Goal: Use online tool/utility

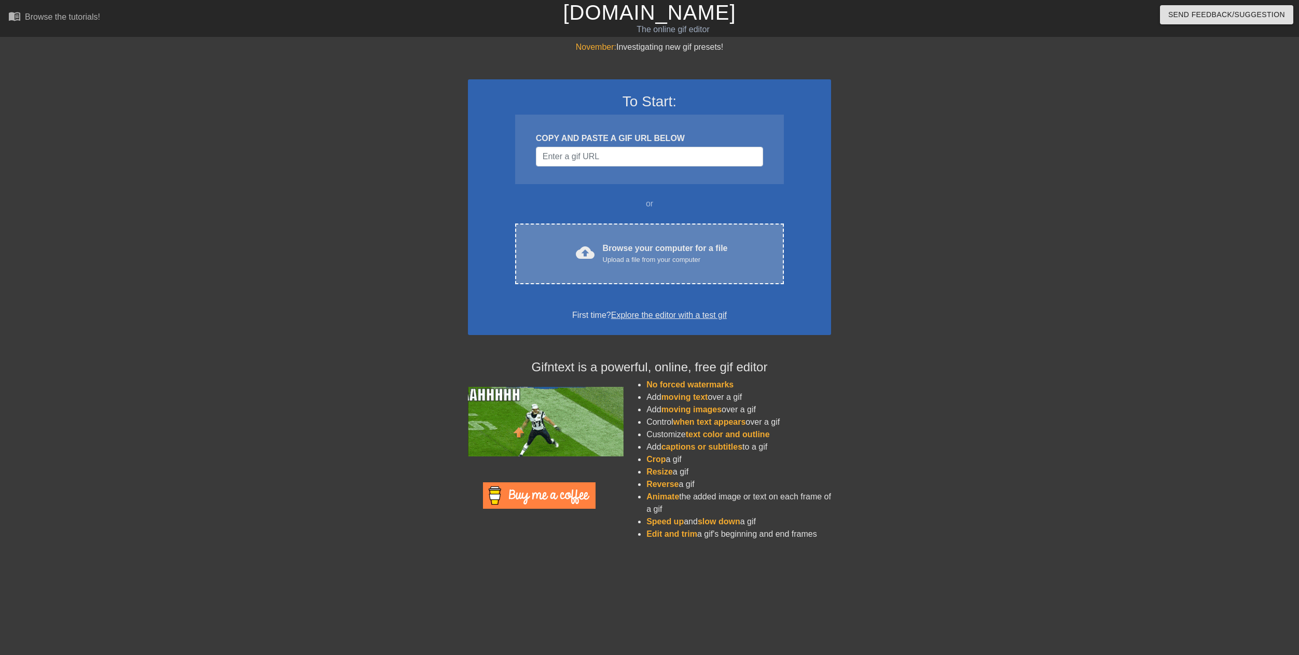
click at [685, 259] on div "Upload a file from your computer" at bounding box center [665, 260] width 125 height 10
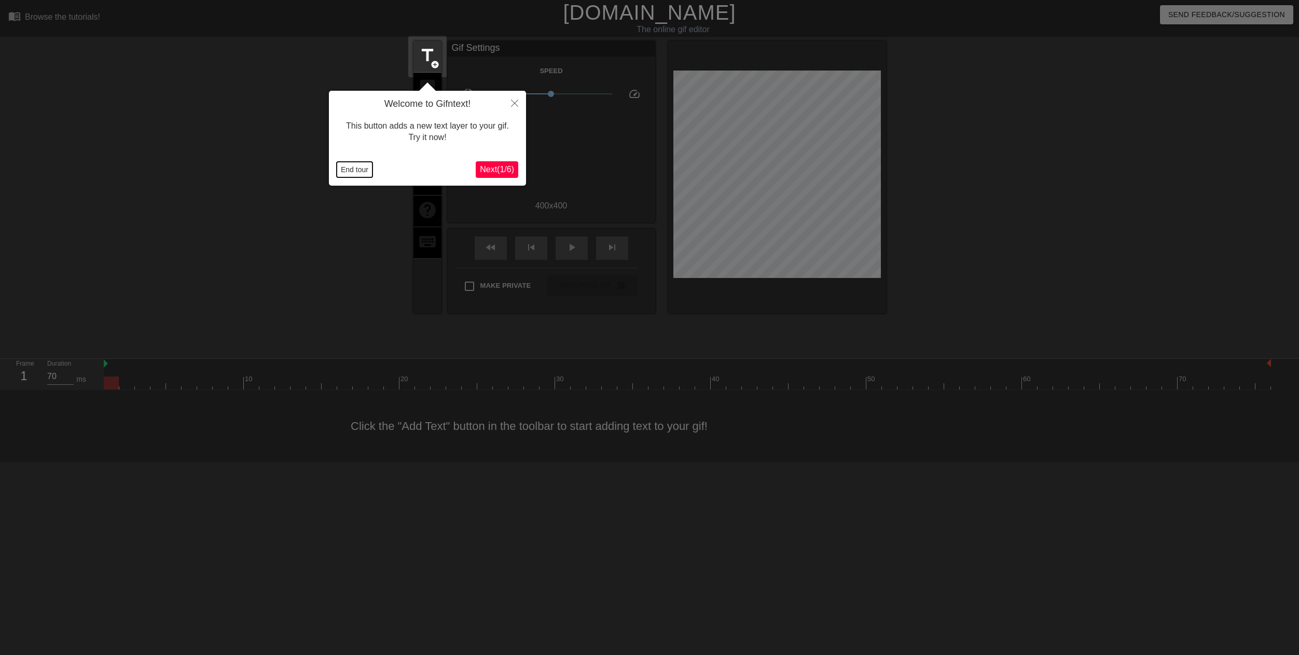
click at [360, 171] on button "End tour" at bounding box center [355, 170] width 36 height 16
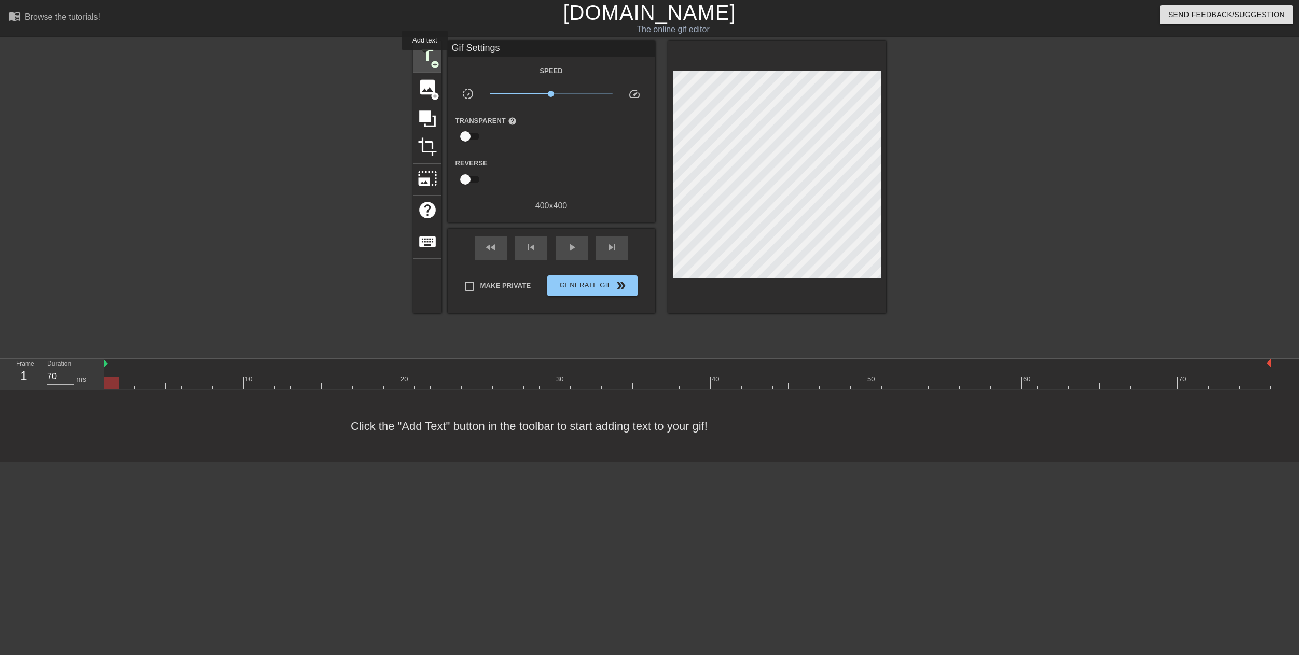
click at [425, 57] on span "title" at bounding box center [428, 56] width 20 height 20
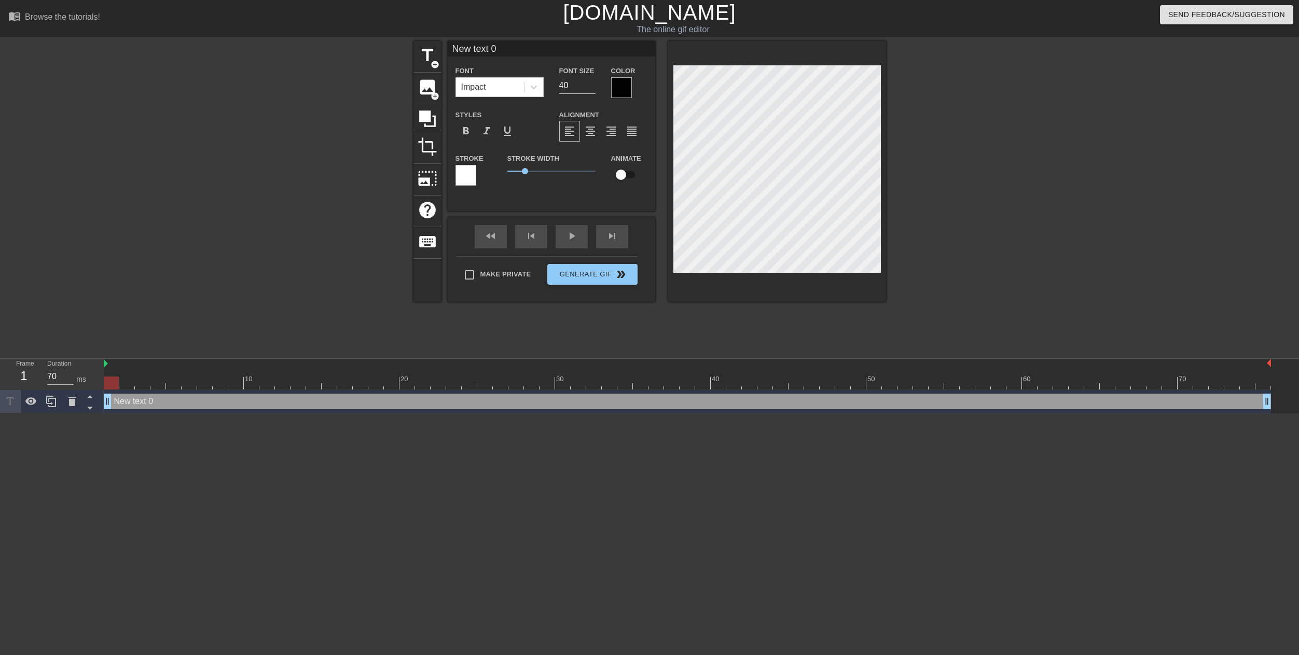
click at [620, 86] on div at bounding box center [621, 87] width 21 height 21
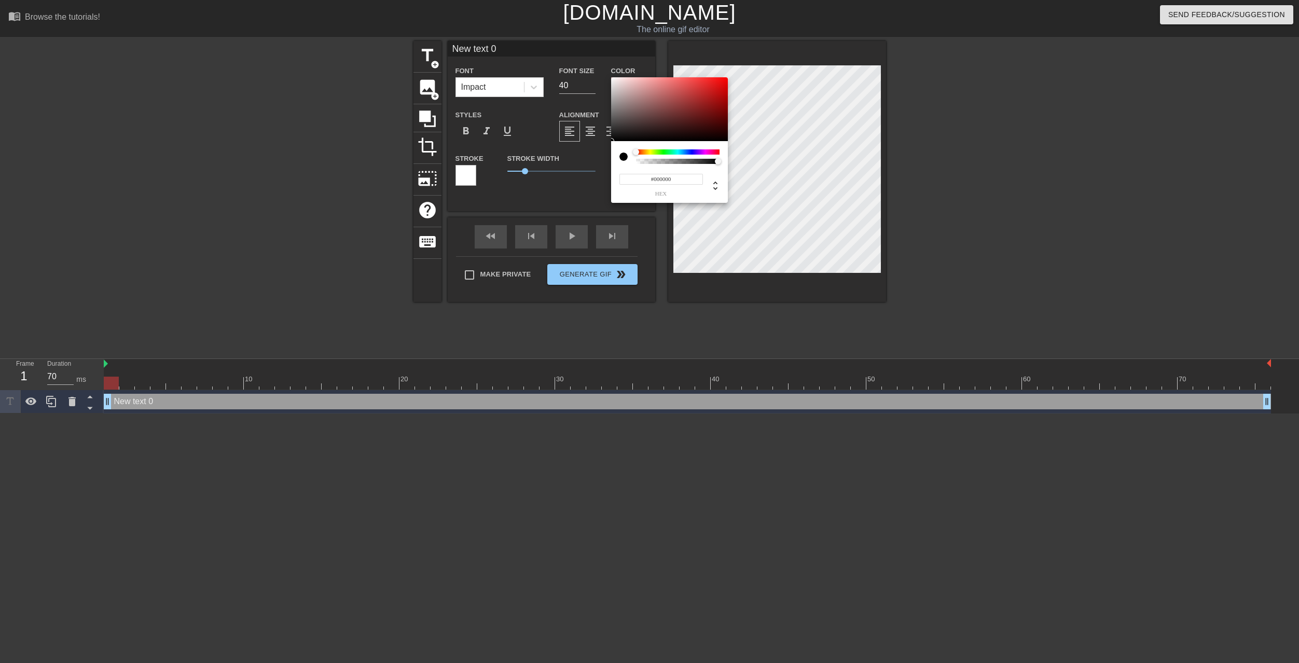
type input "0"
click at [638, 161] on div at bounding box center [677, 161] width 80 height 5
click at [719, 161] on div at bounding box center [678, 161] width 84 height 5
click at [718, 161] on div at bounding box center [678, 161] width 84 height 5
click at [714, 160] on div at bounding box center [677, 161] width 80 height 5
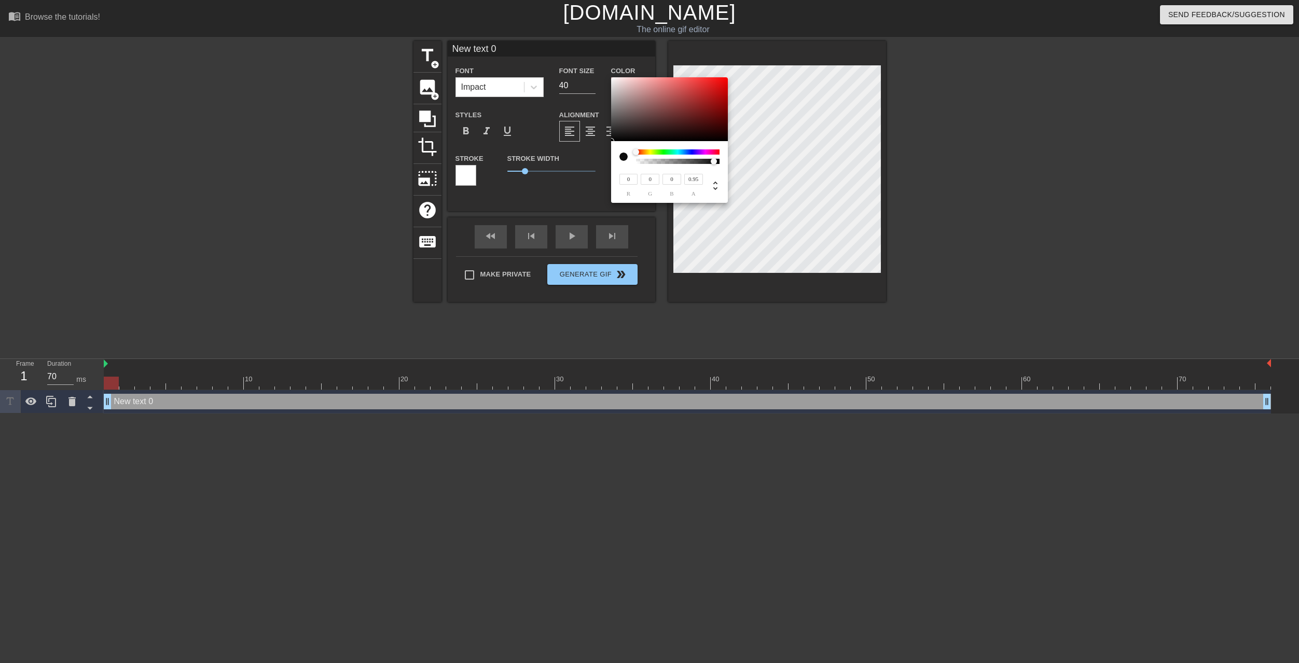
type input "1"
click at [719, 160] on div at bounding box center [721, 162] width 6 height 6
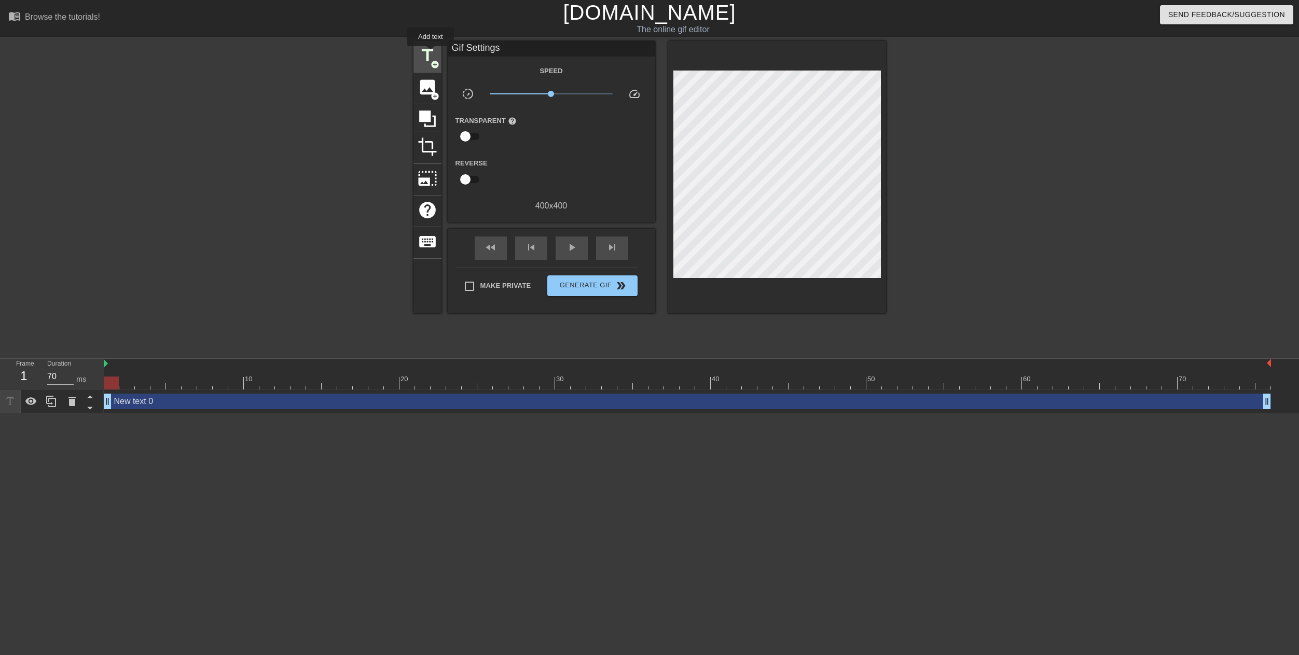
click at [430, 53] on span "title" at bounding box center [428, 56] width 20 height 20
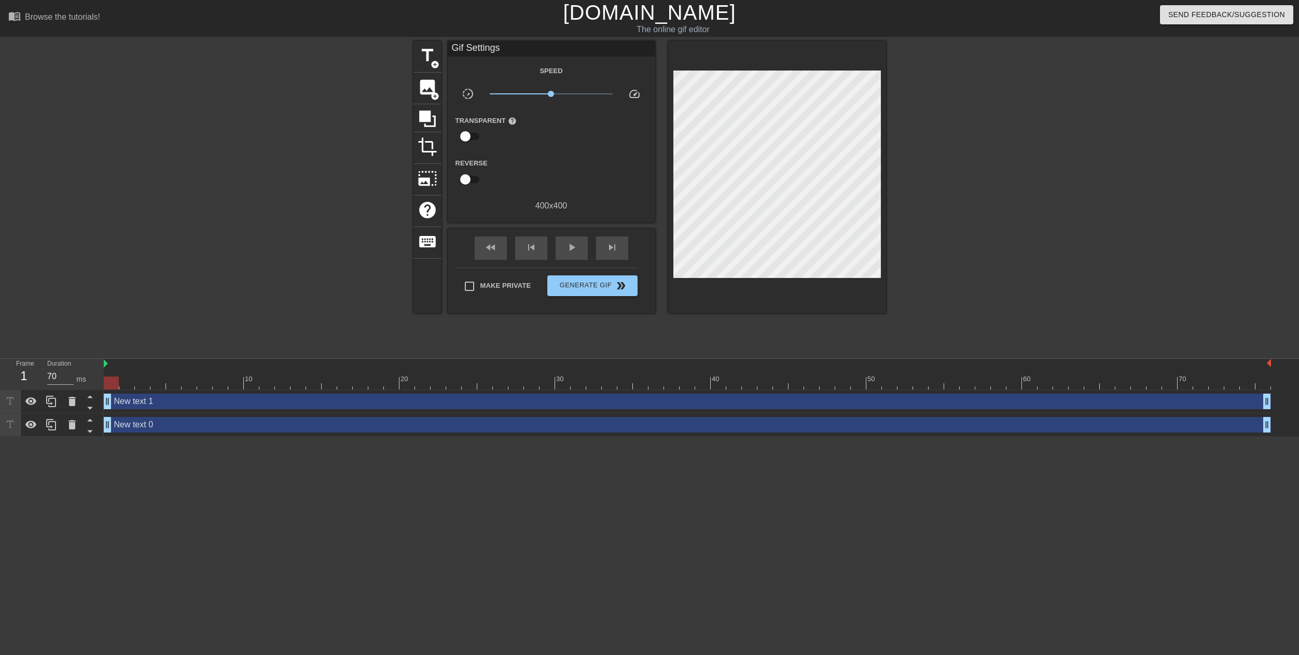
drag, startPoint x: 672, startPoint y: 223, endPoint x: 1024, endPoint y: 184, distance: 353.7
click at [1024, 184] on div at bounding box center [976, 196] width 156 height 311
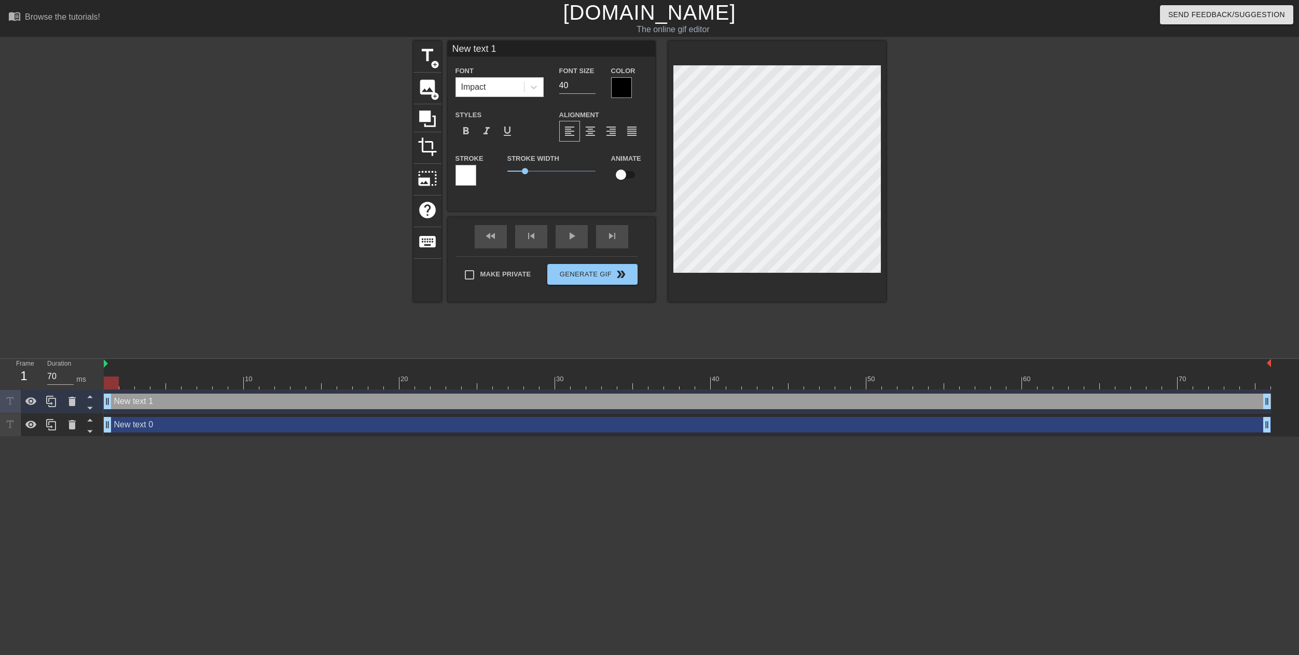
scroll to position [1, 3]
type input "D"
type textarea "D"
type input "DI"
type textarea "DI"
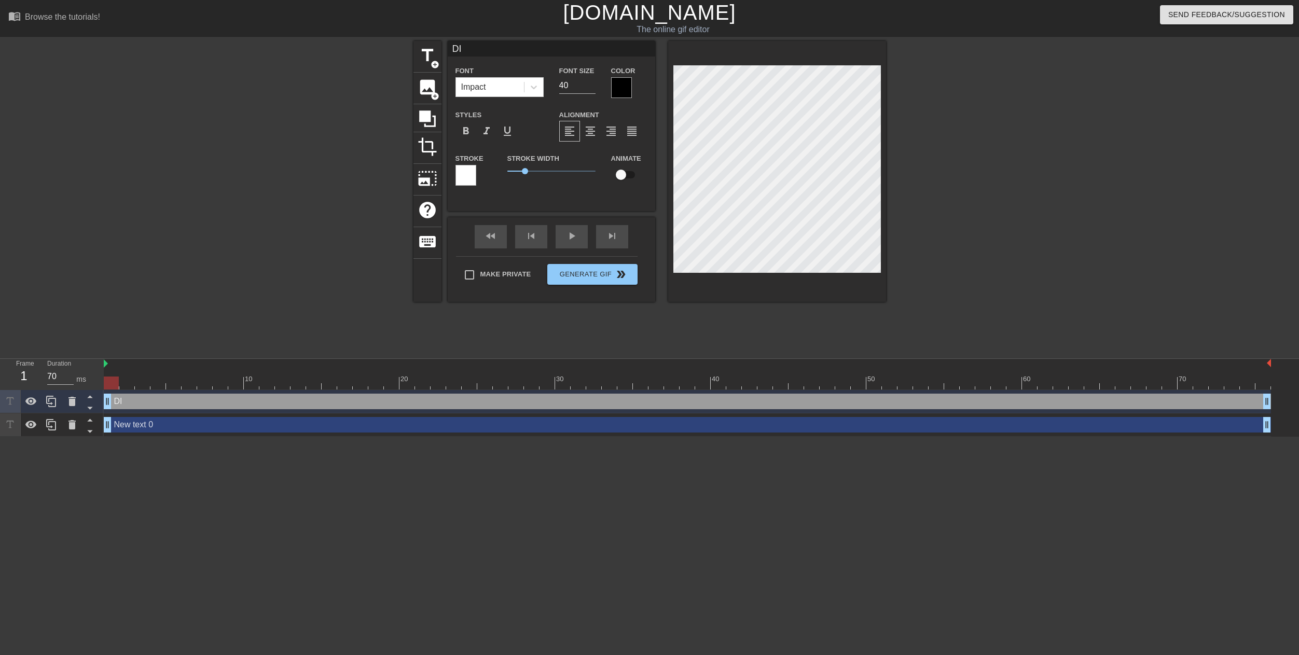
type input "DIC"
type textarea "DIC"
type input "DICK"
type textarea "DICK"
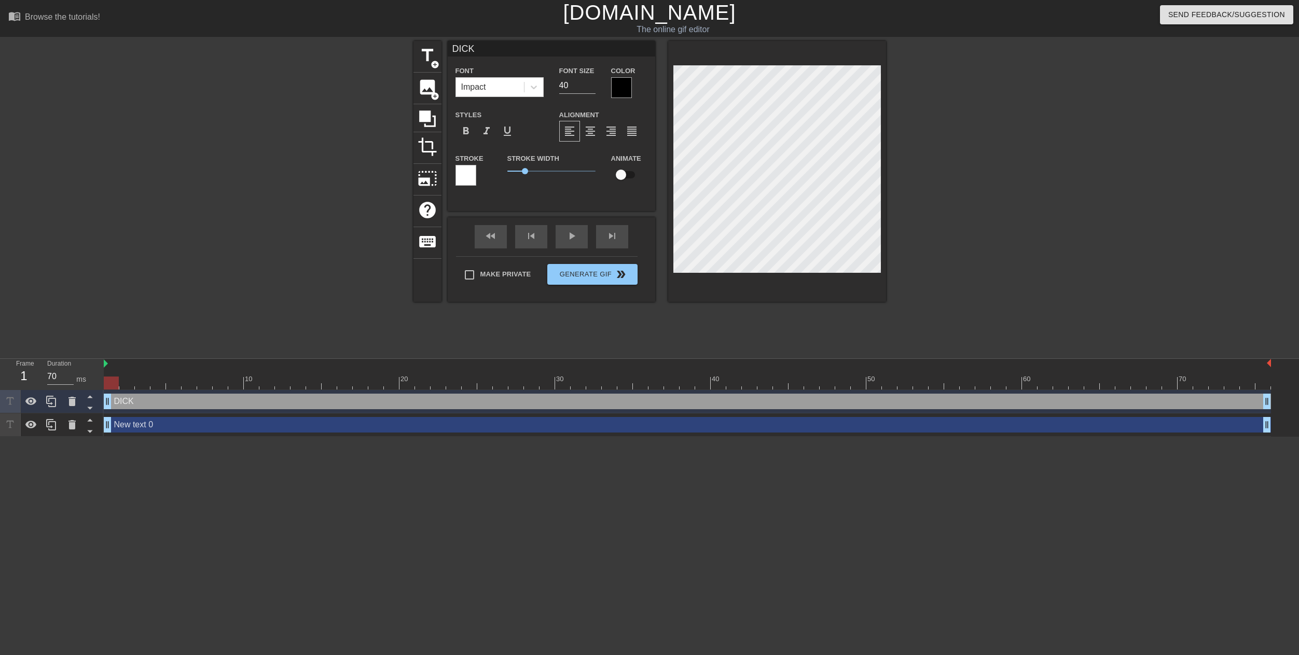
type input "DICKO"
type textarea "DICKO"
type input "DICKO!"
type textarea "DICKO!"
type input "DICKO!!"
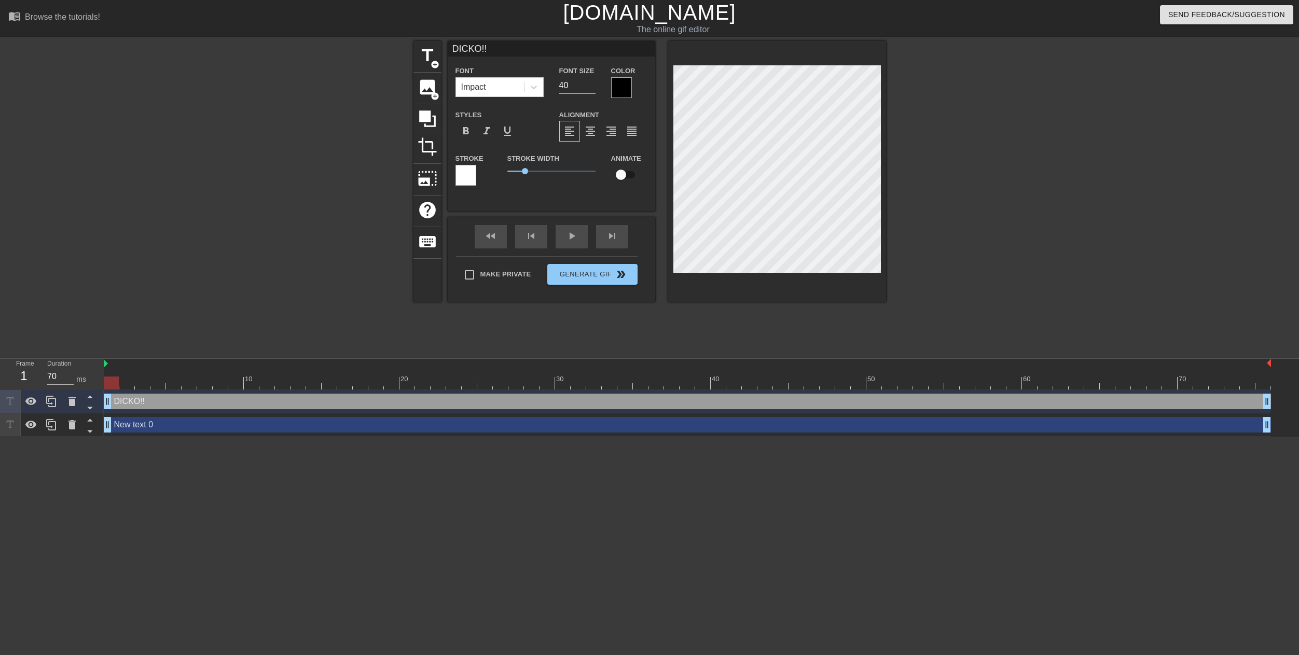
type textarea "DICKO!!"
click at [467, 170] on div at bounding box center [465, 175] width 21 height 21
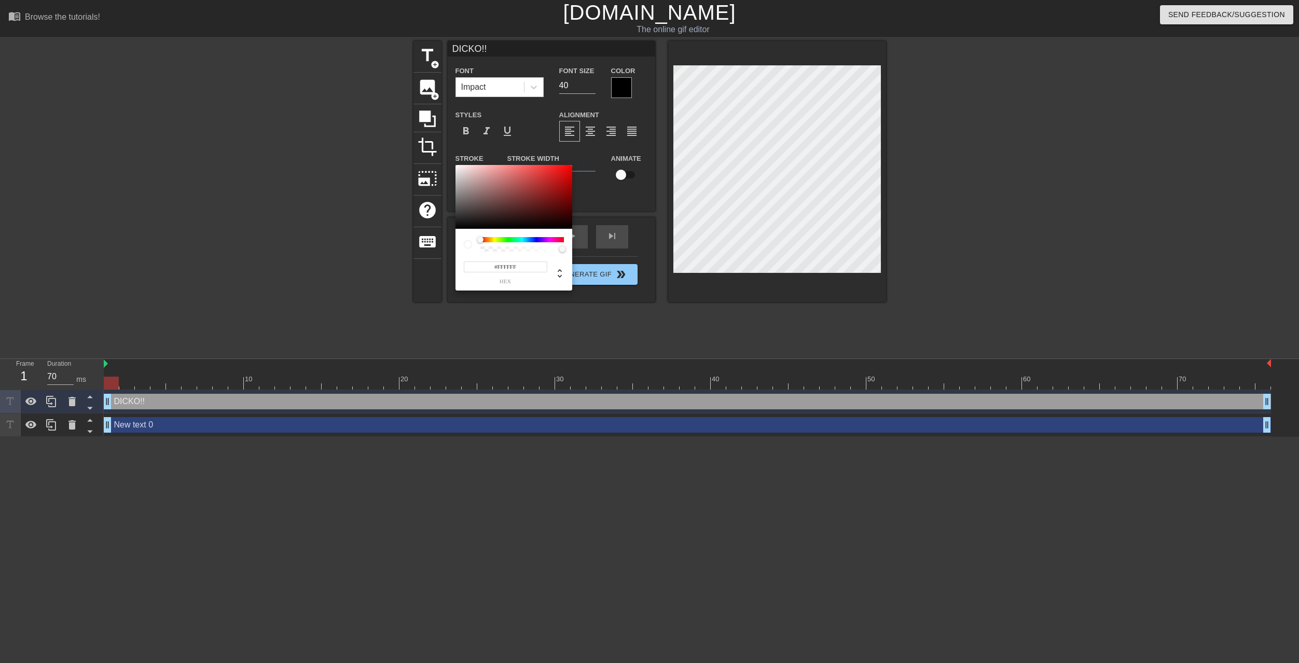
type input "#110808"
click at [517, 225] on div at bounding box center [513, 197] width 117 height 64
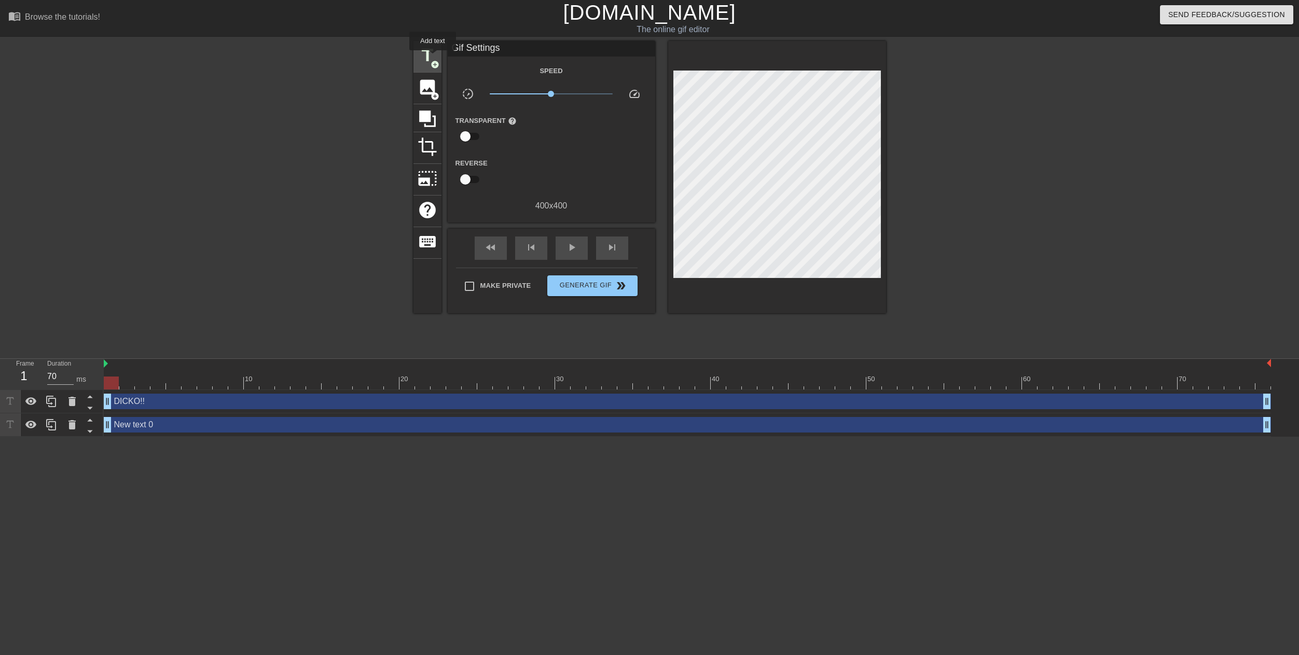
click at [433, 58] on span "title" at bounding box center [428, 56] width 20 height 20
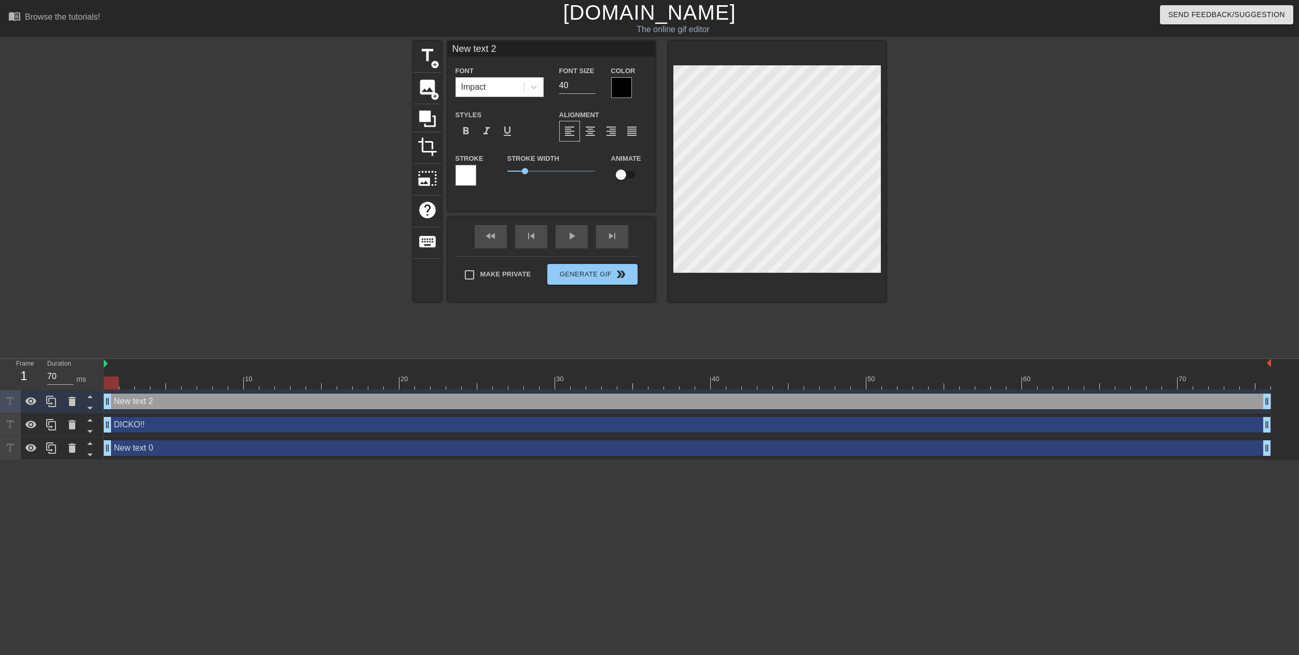
click at [621, 83] on div at bounding box center [621, 87] width 21 height 21
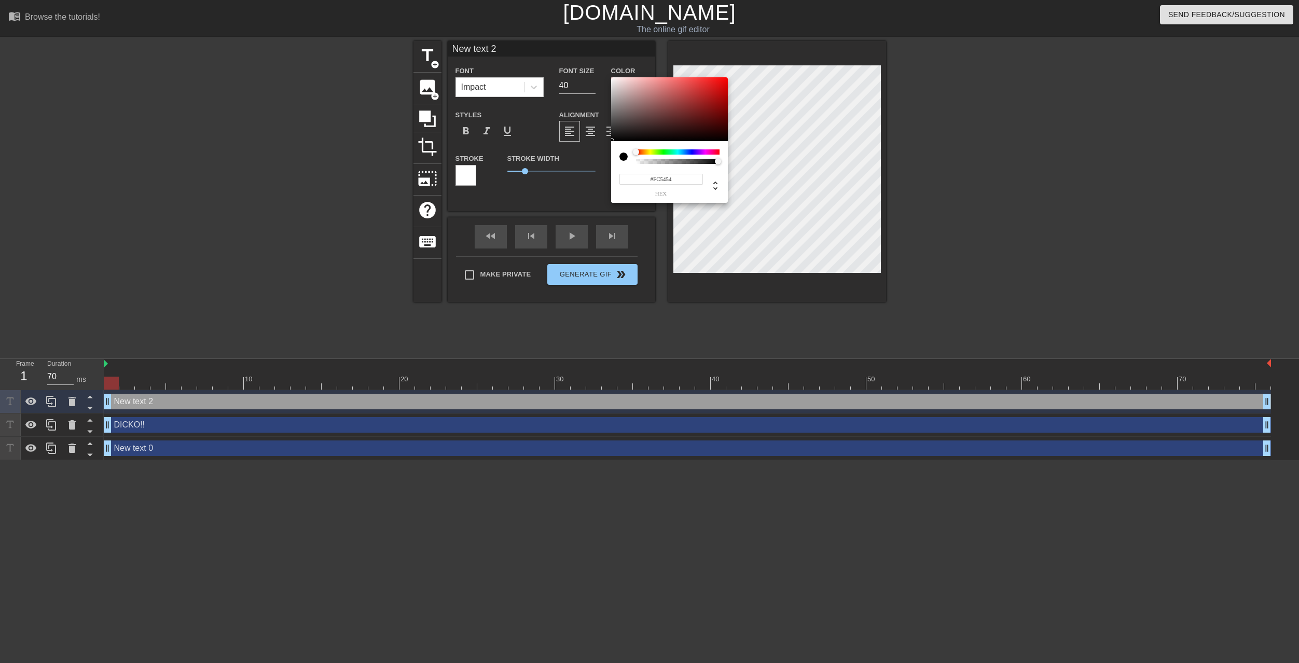
click at [611, 78] on div at bounding box center [669, 109] width 117 height 64
type input "#FCF5F5"
click at [614, 78] on div at bounding box center [669, 109] width 117 height 64
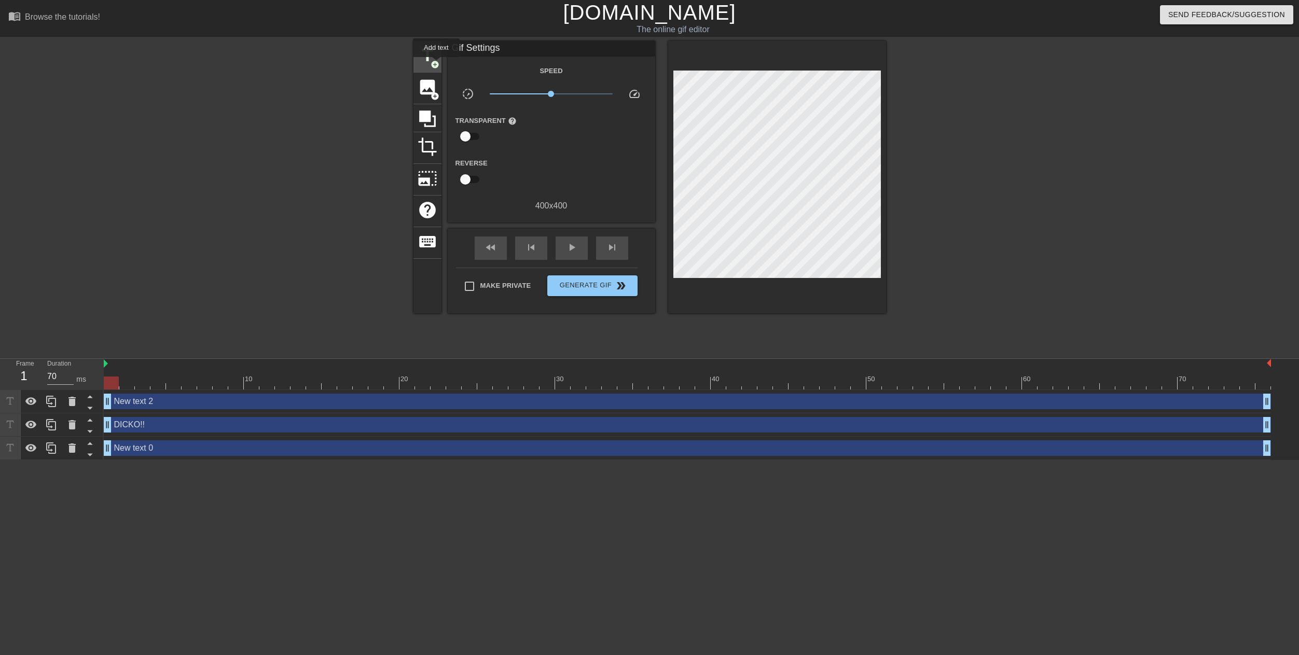
click at [436, 63] on span "add_circle" at bounding box center [434, 64] width 9 height 9
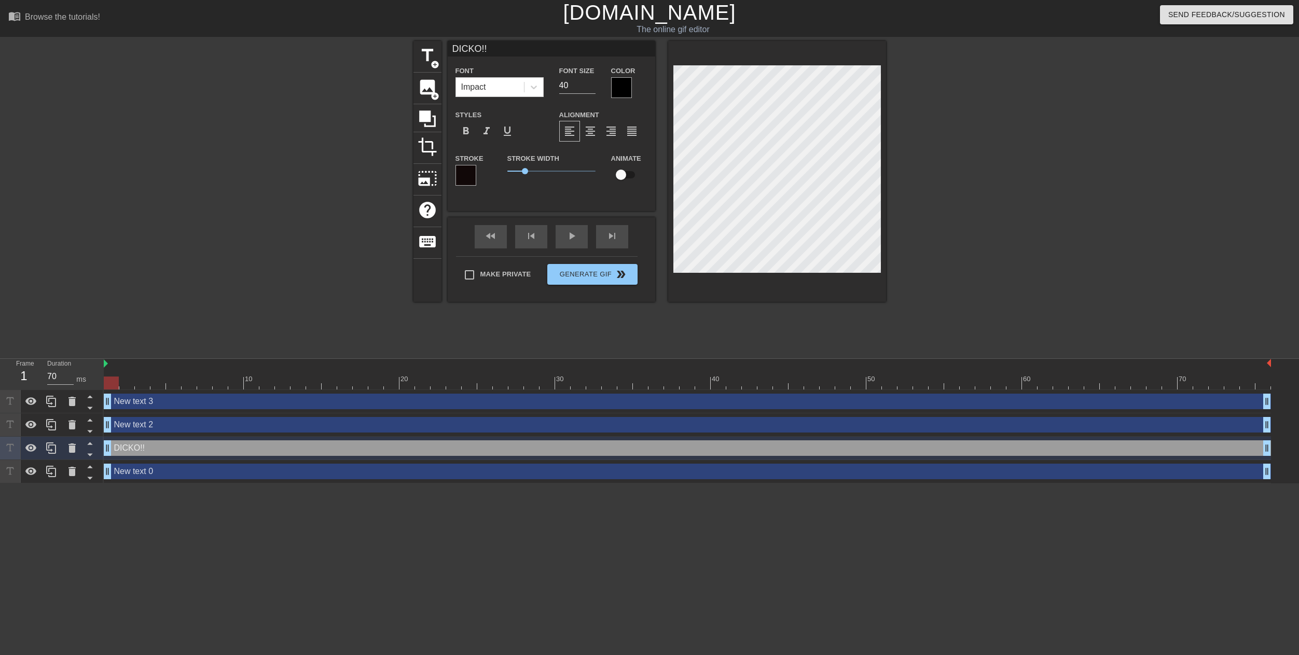
type input "New text 3"
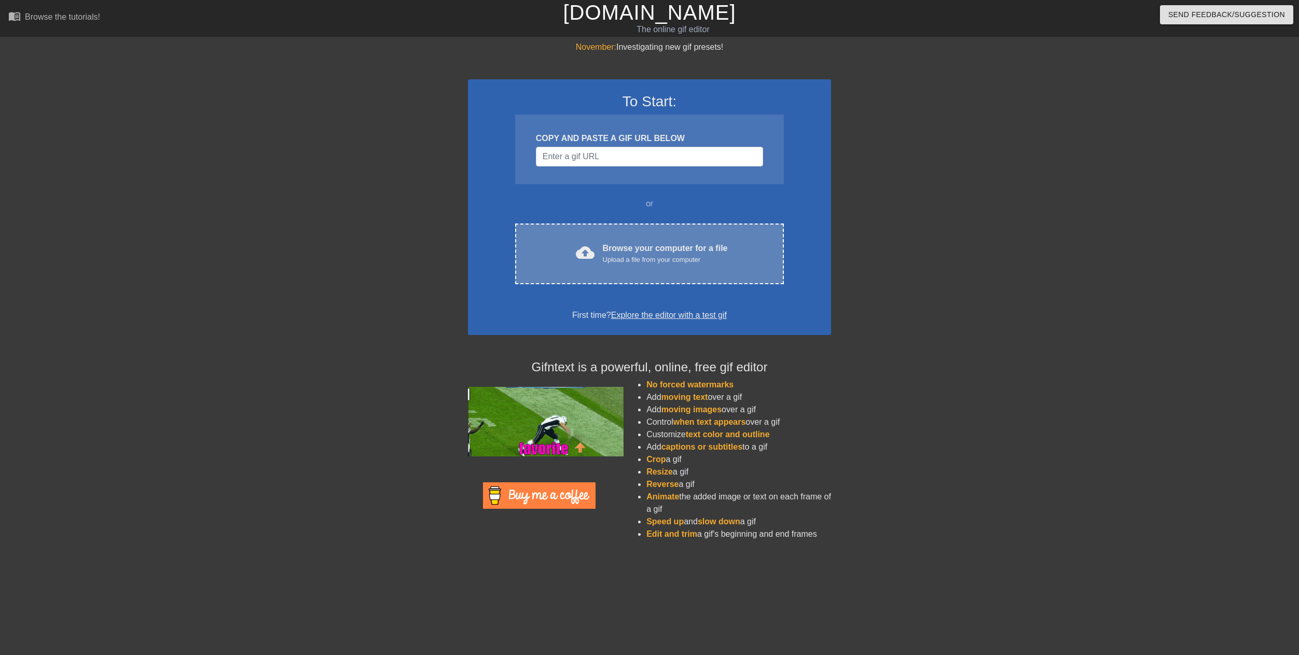
click at [631, 265] on div "cloud_upload Browse your computer for a file Upload a file from your computer C…" at bounding box center [649, 254] width 269 height 61
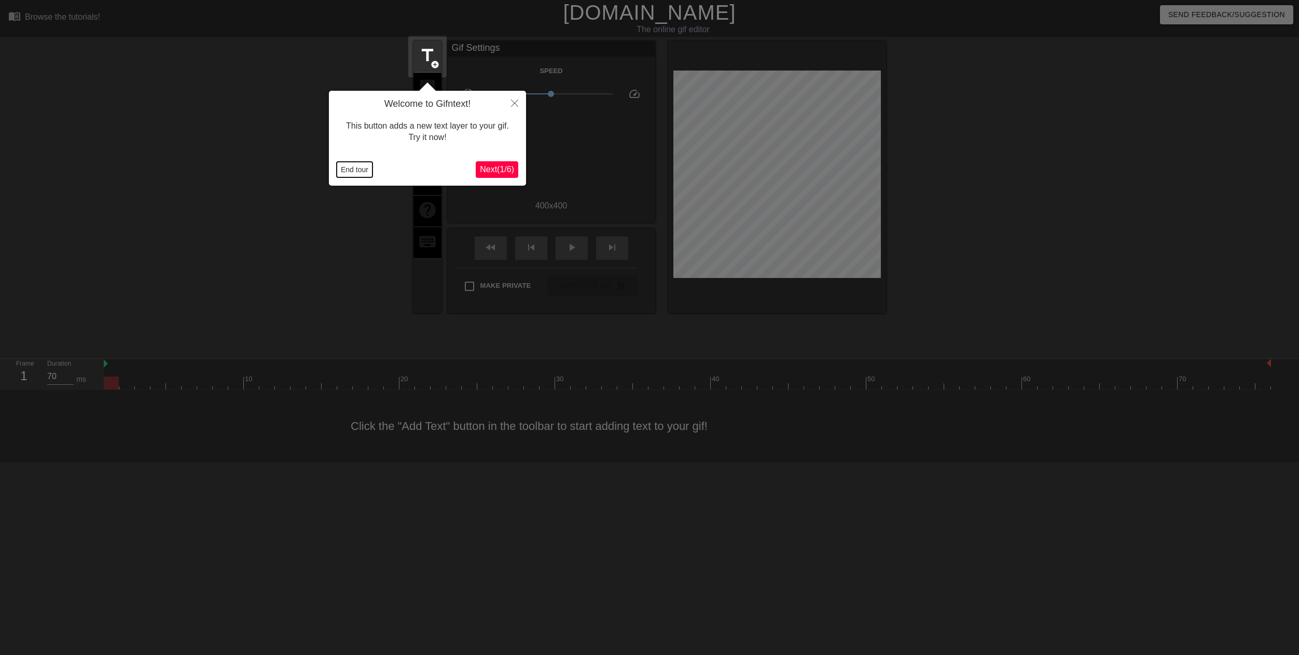
click at [360, 169] on button "End tour" at bounding box center [355, 170] width 36 height 16
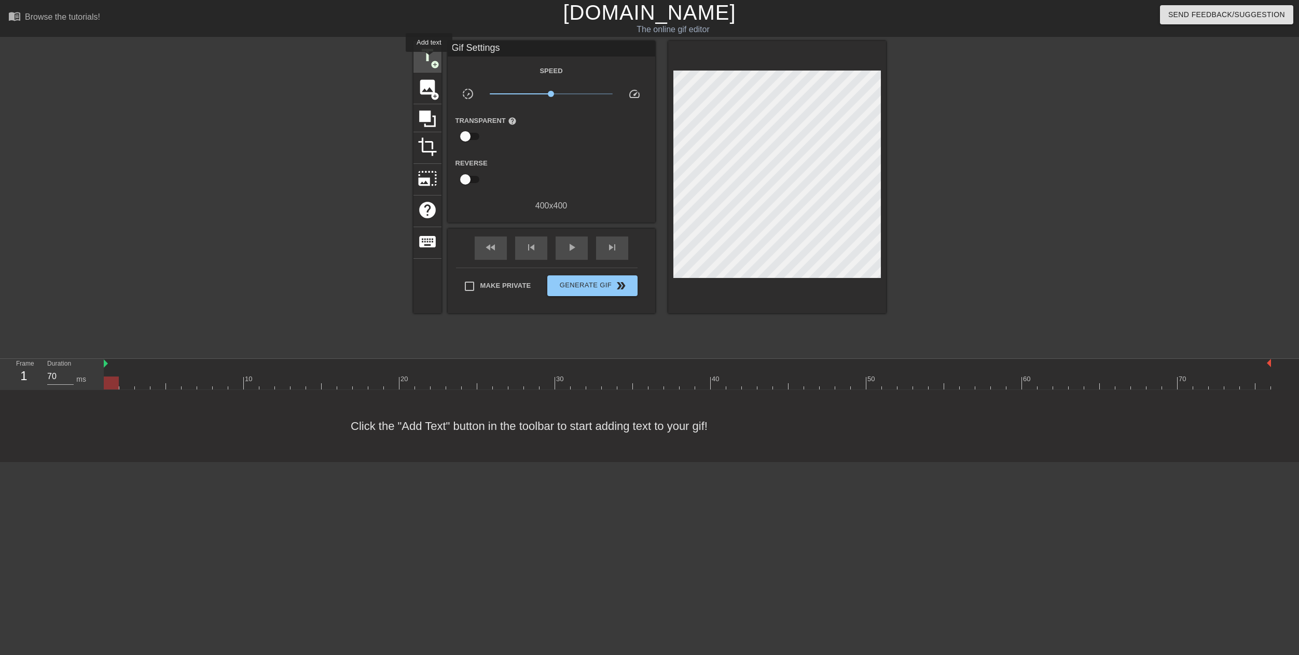
click at [429, 59] on span "title" at bounding box center [428, 56] width 20 height 20
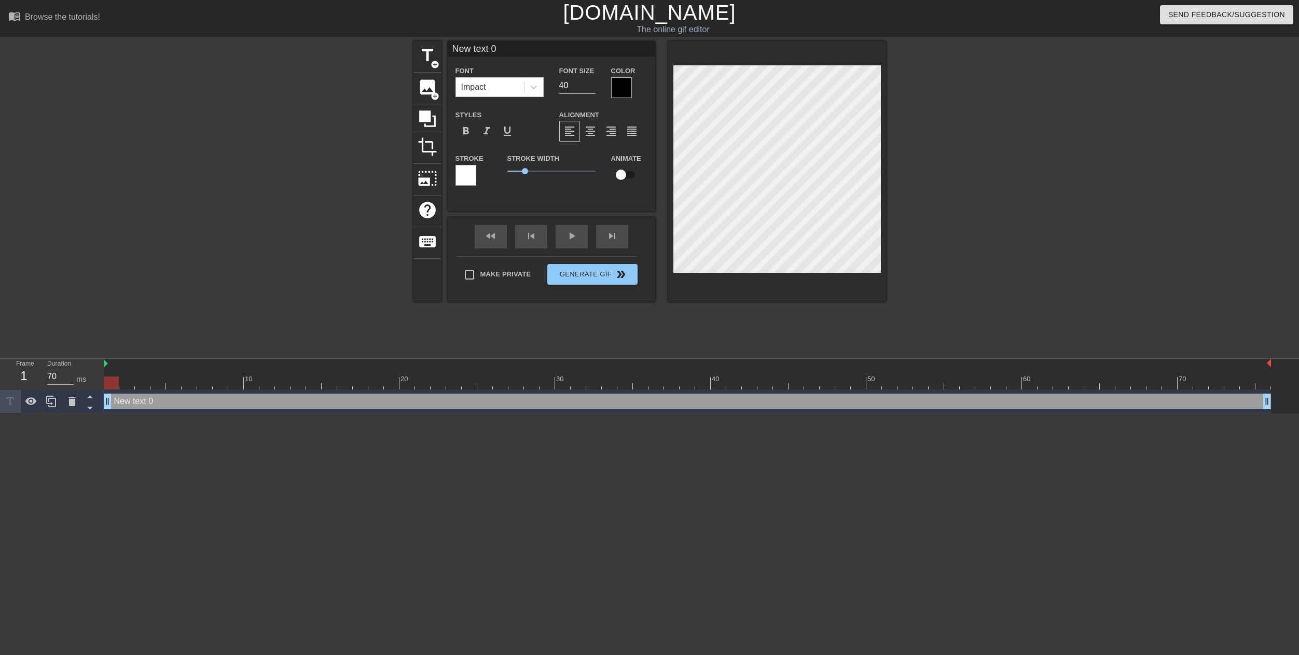
click at [465, 179] on div at bounding box center [465, 175] width 21 height 21
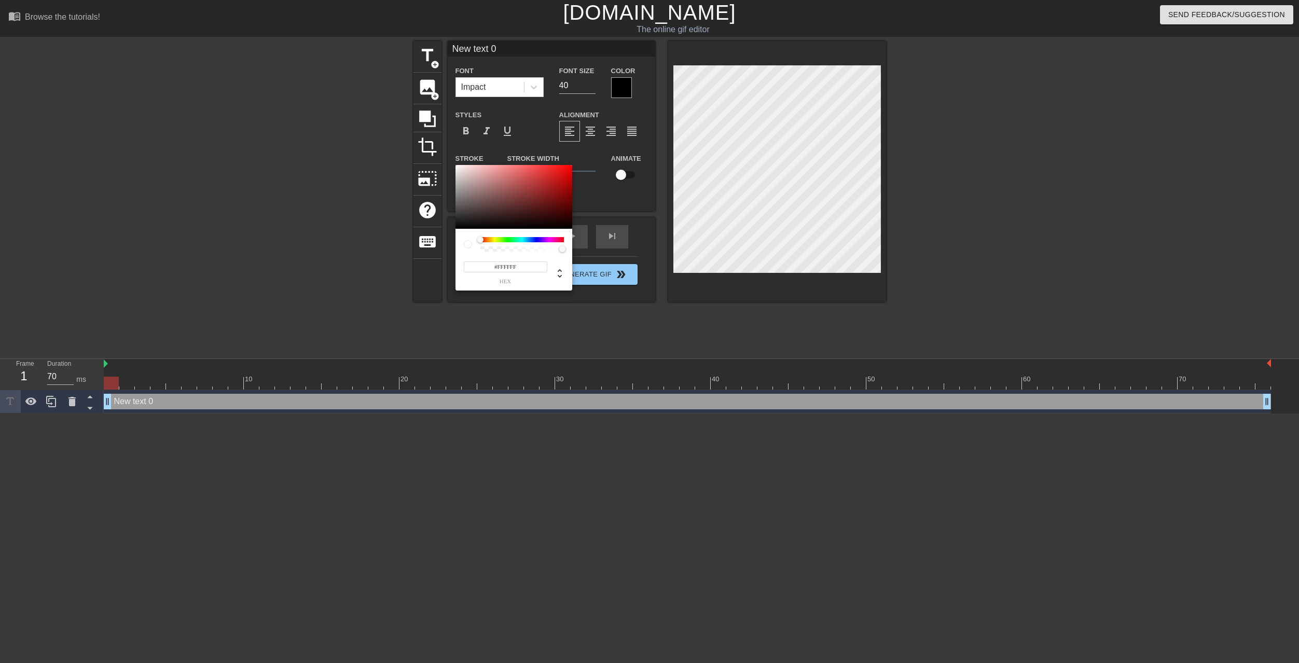
type input "#131212"
click at [461, 224] on div at bounding box center [513, 197] width 117 height 64
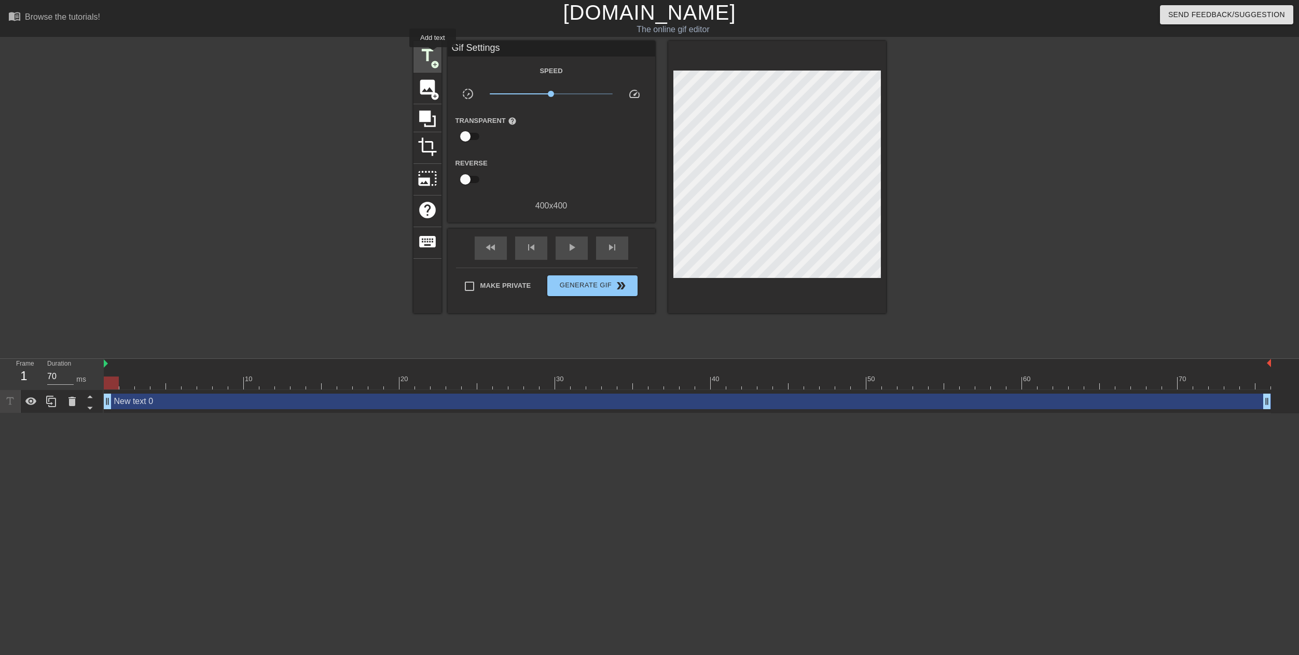
click at [433, 54] on span "title" at bounding box center [428, 56] width 20 height 20
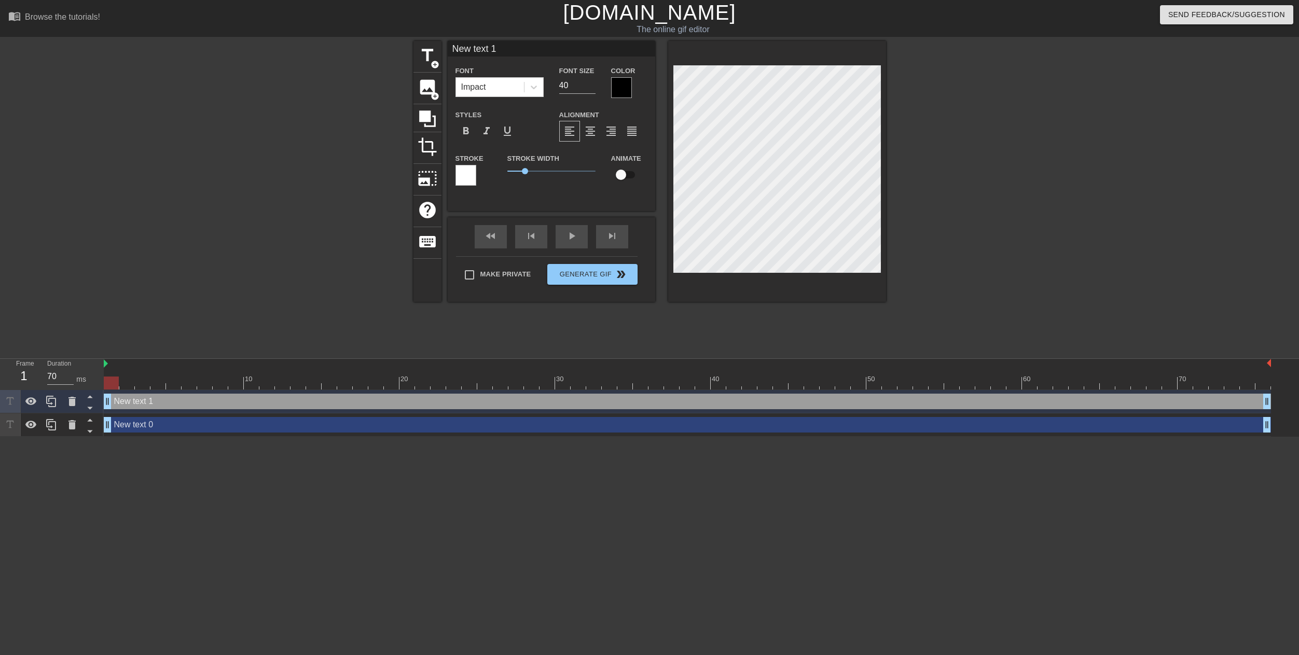
click at [468, 176] on div at bounding box center [465, 175] width 21 height 21
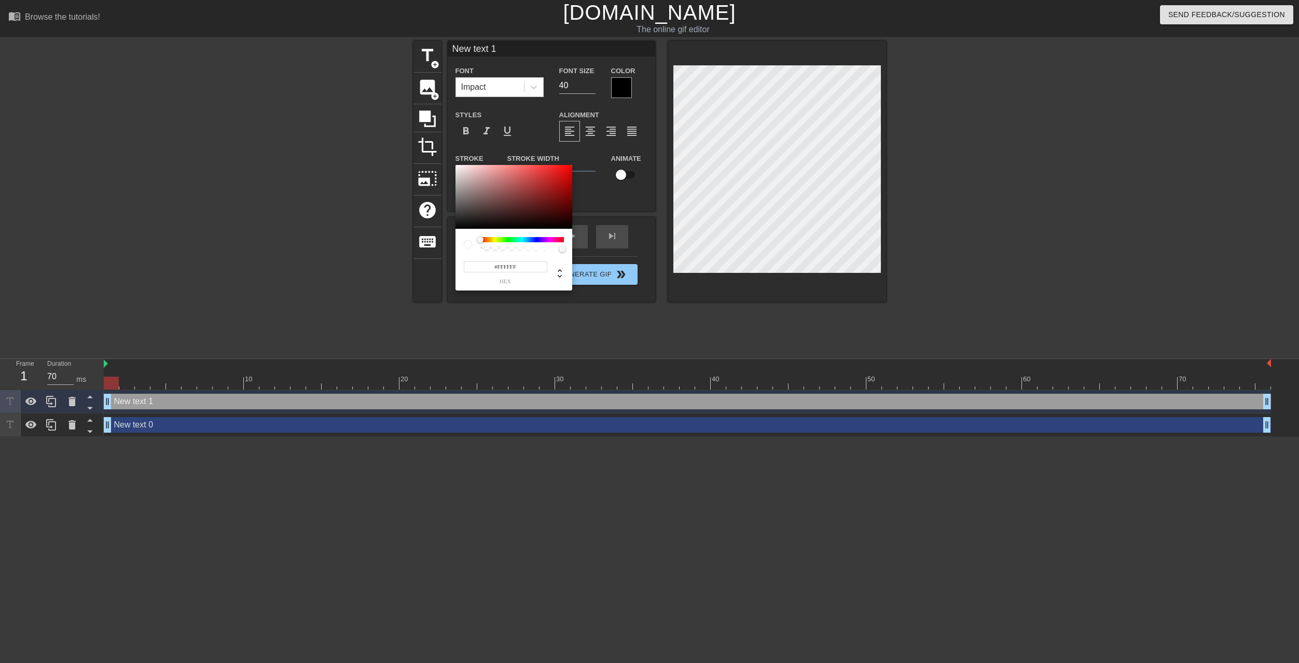
type input "#131212"
click at [459, 224] on div at bounding box center [513, 197] width 117 height 64
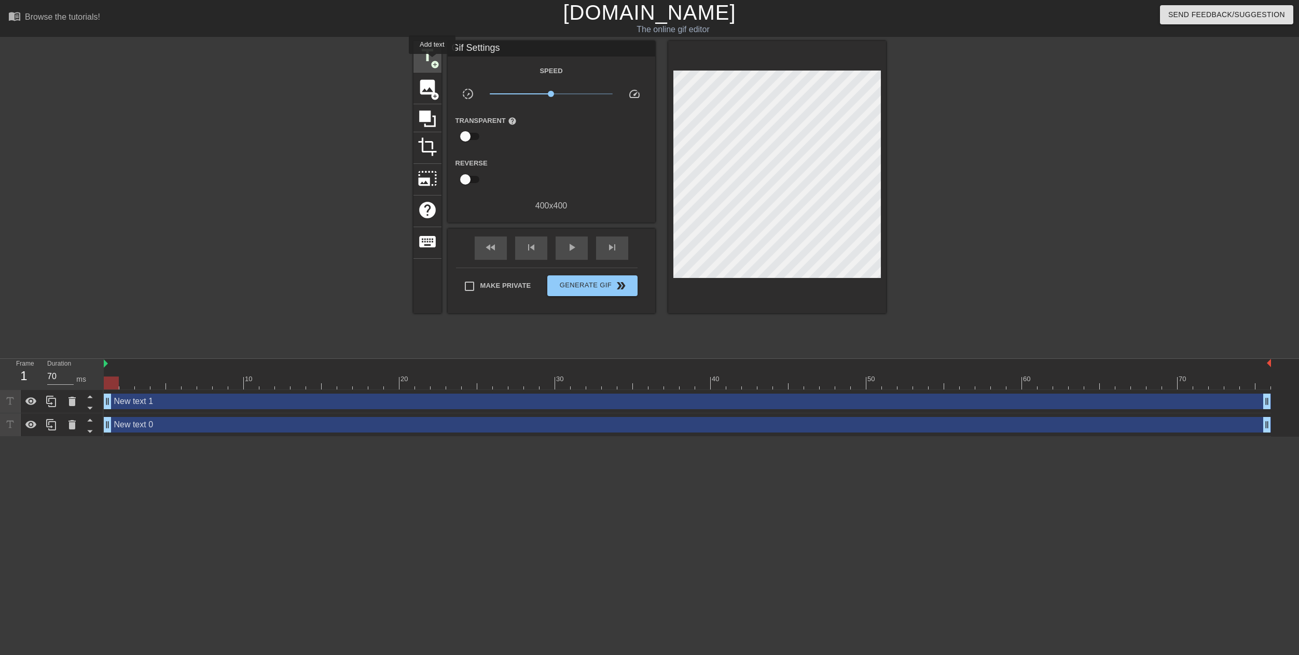
click at [433, 61] on span "add_circle" at bounding box center [434, 64] width 9 height 9
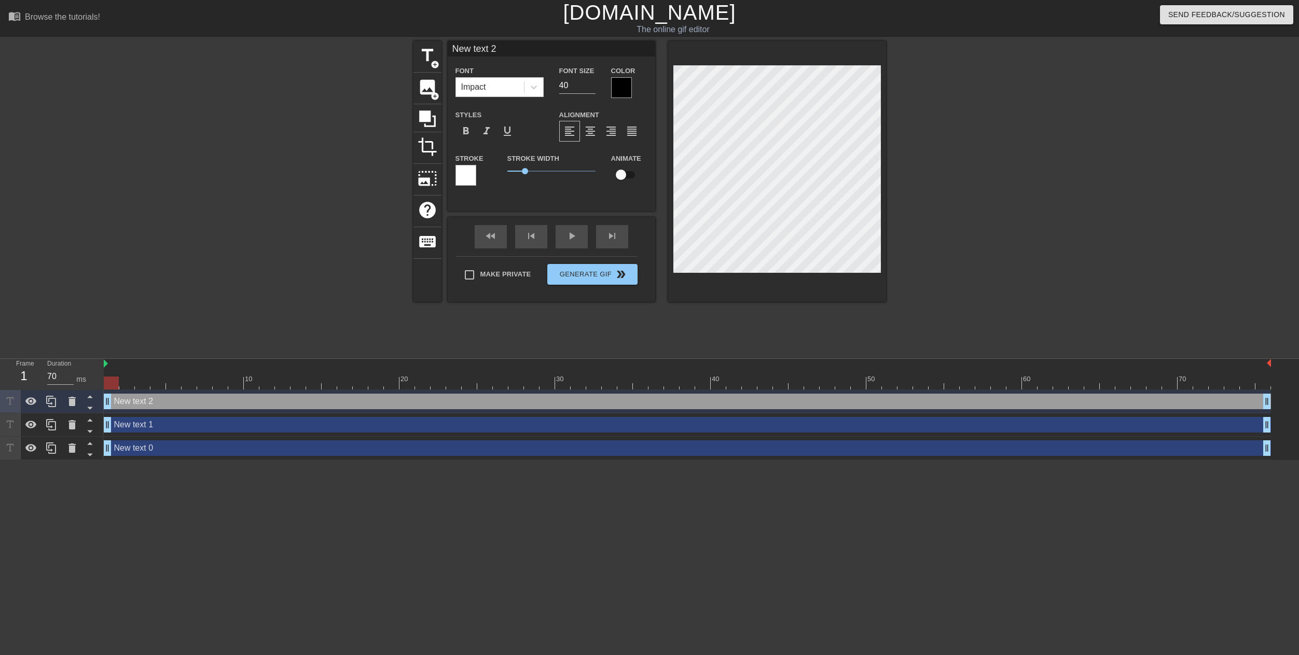
click at [622, 84] on div at bounding box center [621, 87] width 21 height 21
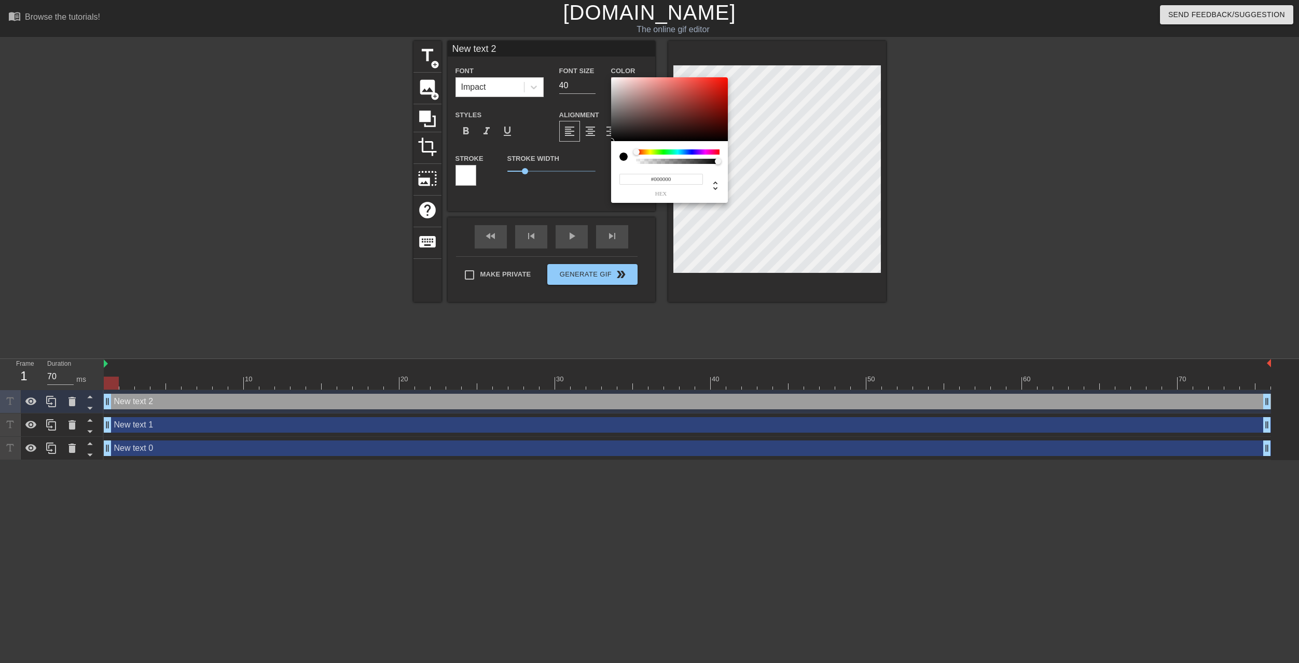
drag, startPoint x: 635, startPoint y: 152, endPoint x: 624, endPoint y: 155, distance: 11.2
click at [624, 155] on div at bounding box center [669, 156] width 100 height 15
type input "#E9E4E4"
click at [614, 82] on div at bounding box center [669, 109] width 117 height 64
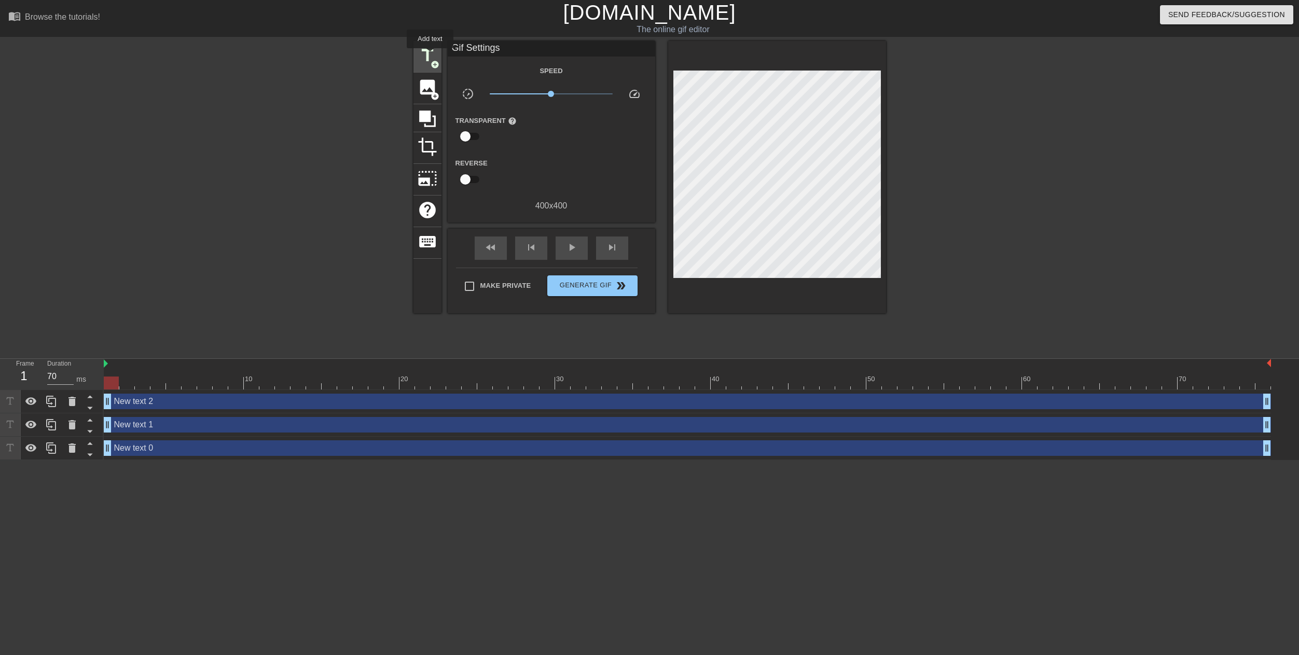
click at [430, 55] on span "title" at bounding box center [428, 56] width 20 height 20
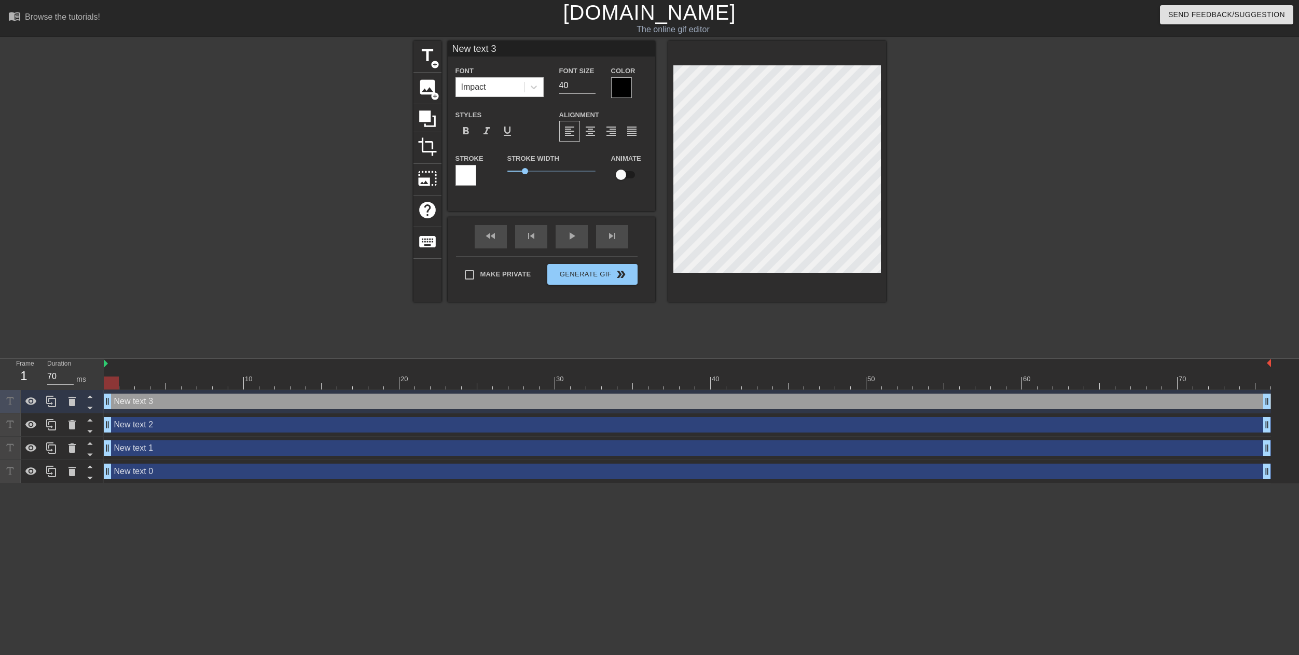
click at [467, 175] on div at bounding box center [465, 175] width 21 height 21
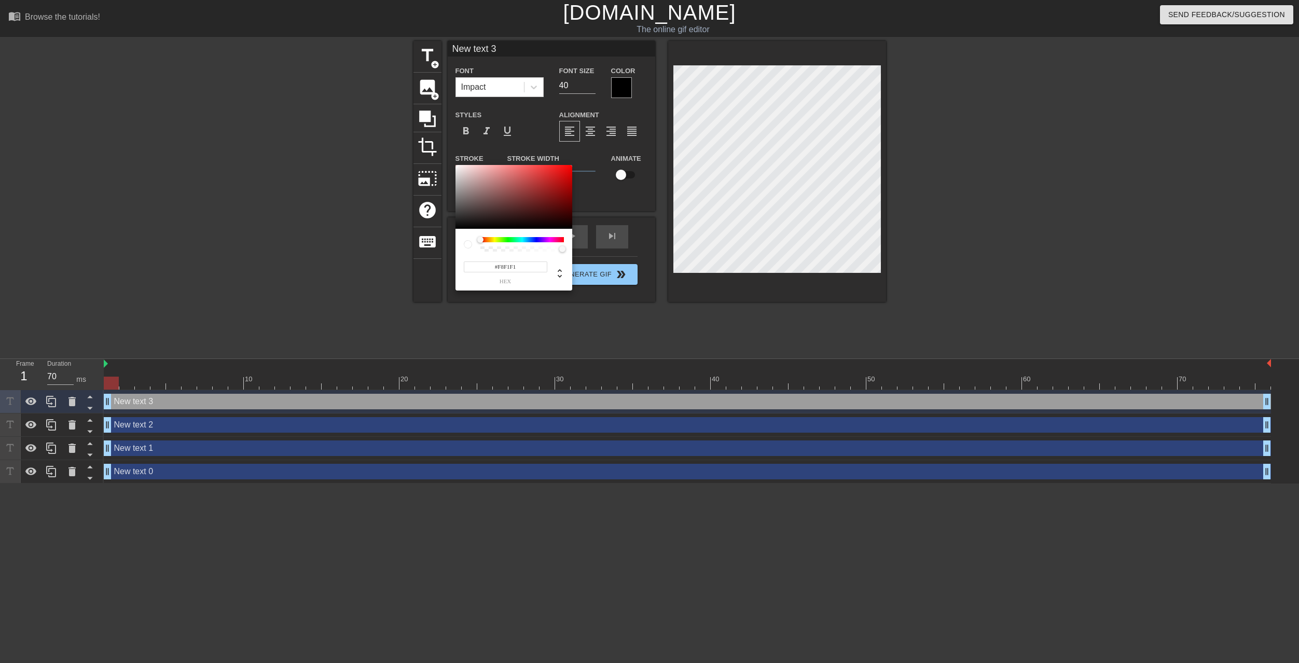
click at [458, 166] on div at bounding box center [458, 168] width 6 height 6
click at [474, 222] on div at bounding box center [513, 197] width 117 height 64
click at [460, 225] on div at bounding box center [513, 197] width 117 height 64
click at [455, 226] on div at bounding box center [513, 197] width 117 height 64
type input "#0D0B0B"
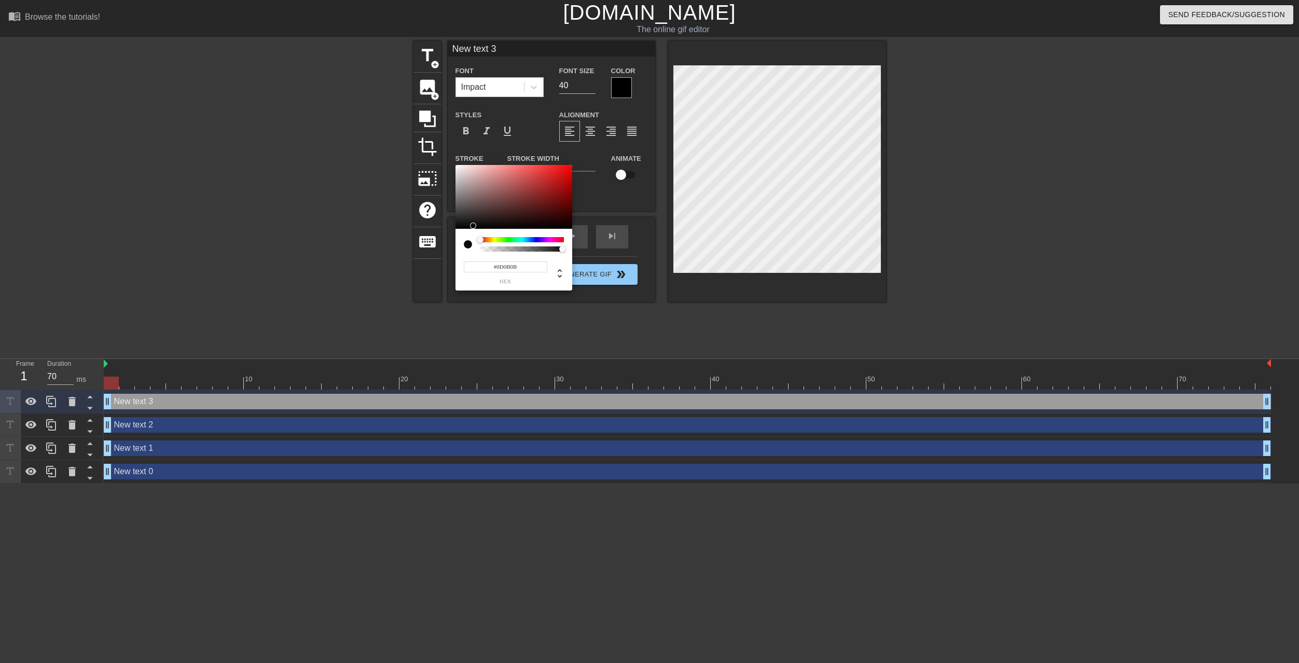
click at [468, 226] on div at bounding box center [513, 197] width 117 height 64
click at [467, 245] on div at bounding box center [468, 244] width 8 height 8
